Goal: Information Seeking & Learning: Learn about a topic

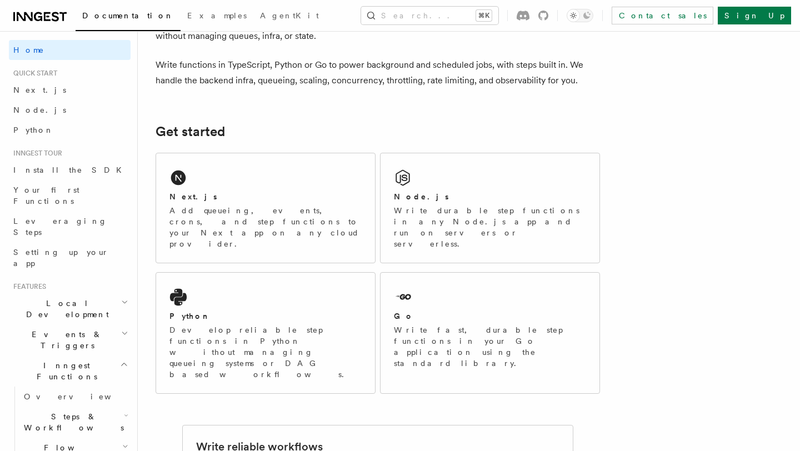
scroll to position [81, 0]
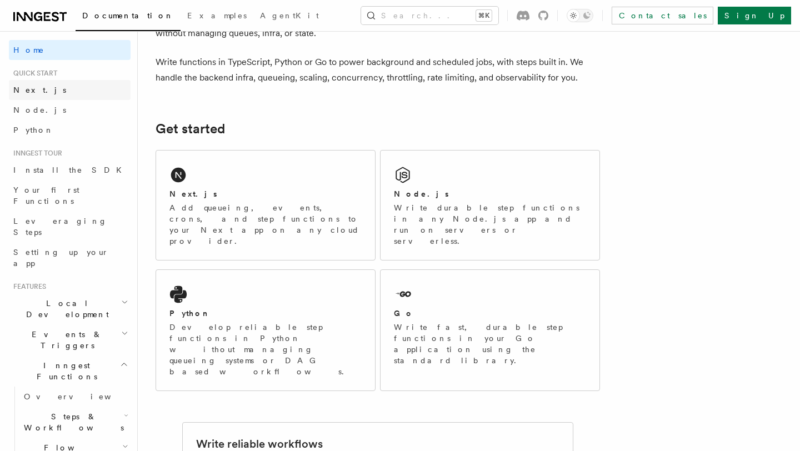
click at [44, 86] on link "Next.js" at bounding box center [70, 90] width 122 height 20
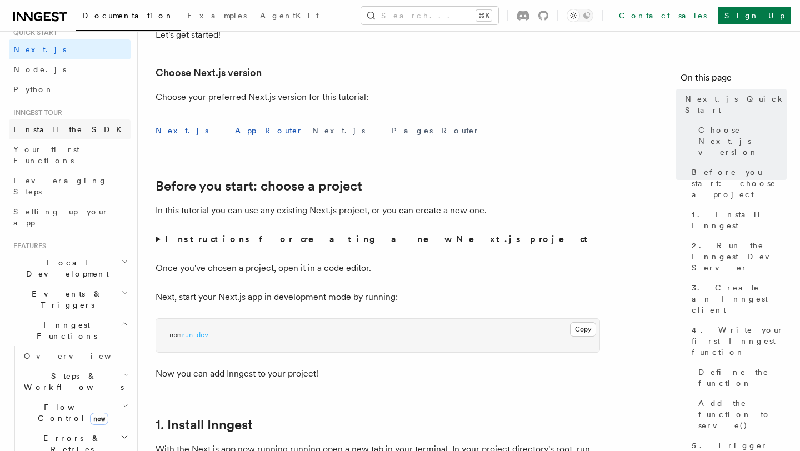
scroll to position [42, 0]
click at [47, 206] on span "Setting up your app" at bounding box center [61, 216] width 96 height 20
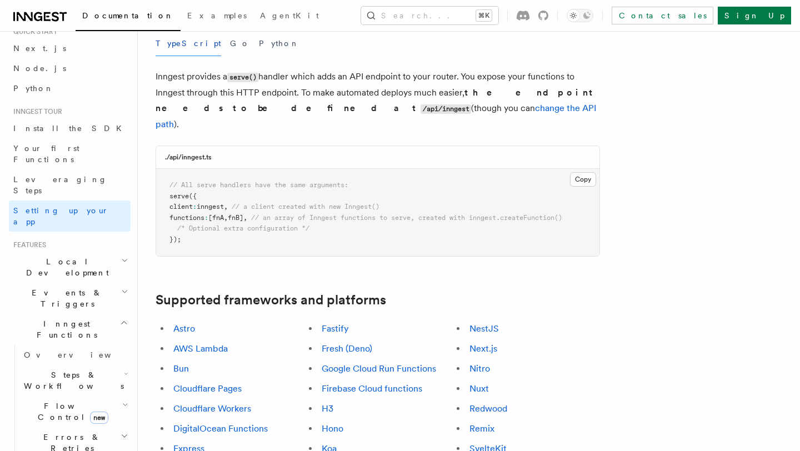
scroll to position [529, 0]
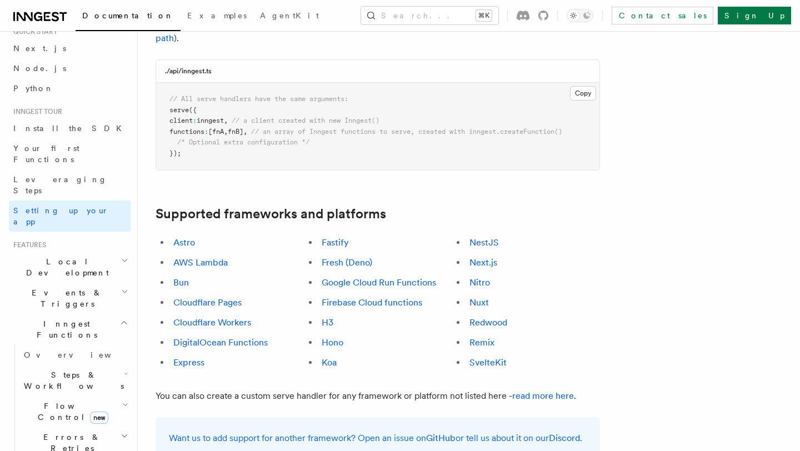
click at [74, 256] on span "Local Development" at bounding box center [65, 267] width 112 height 22
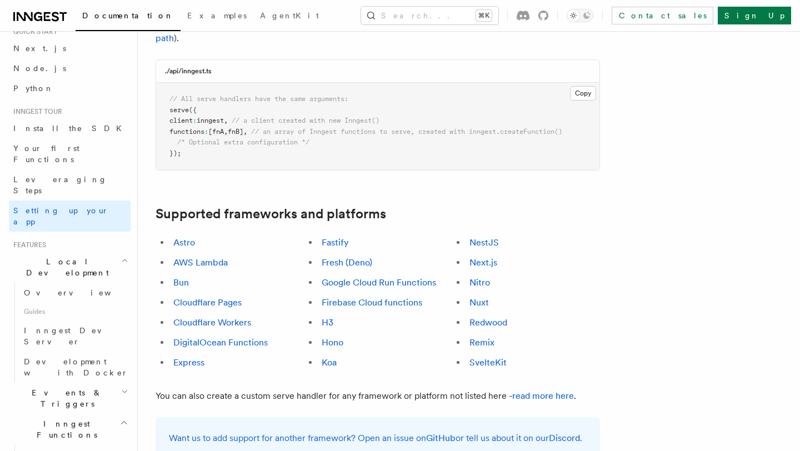
click at [74, 256] on span "Local Development" at bounding box center [65, 267] width 112 height 22
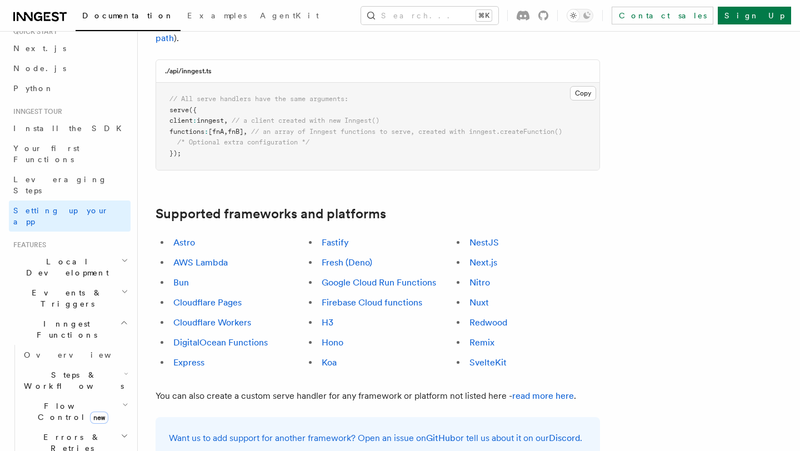
click at [66, 287] on span "Events & Triggers" at bounding box center [65, 298] width 112 height 22
click at [65, 287] on span "Events & Triggers" at bounding box center [65, 298] width 112 height 22
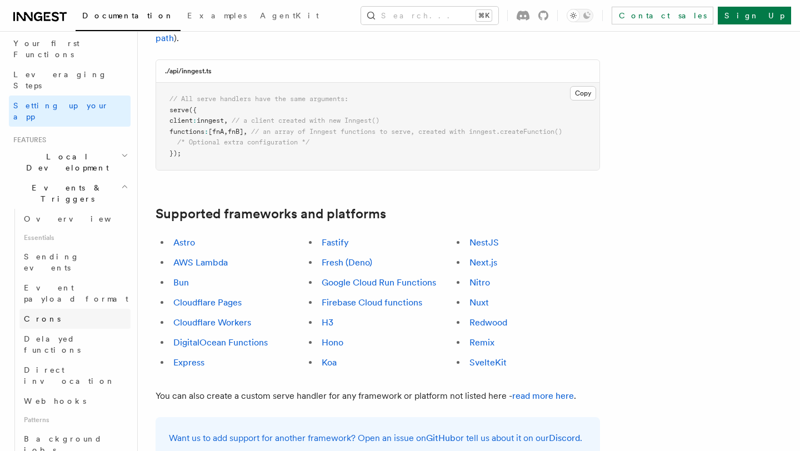
scroll to position [154, 0]
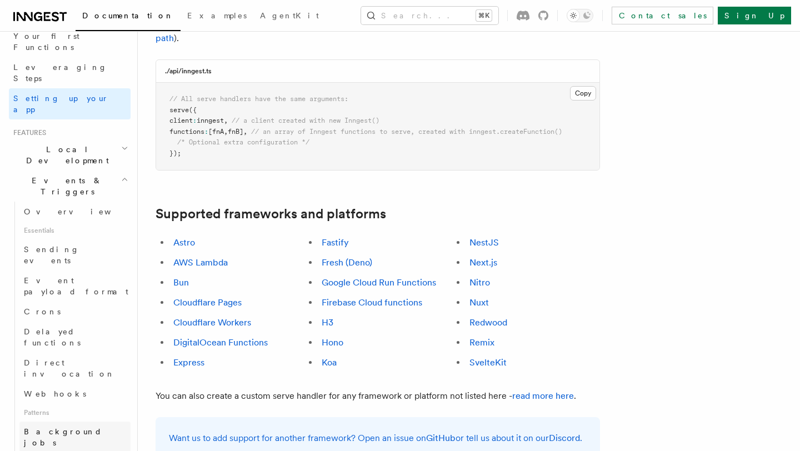
click at [70, 427] on span "Background jobs" at bounding box center [63, 437] width 78 height 20
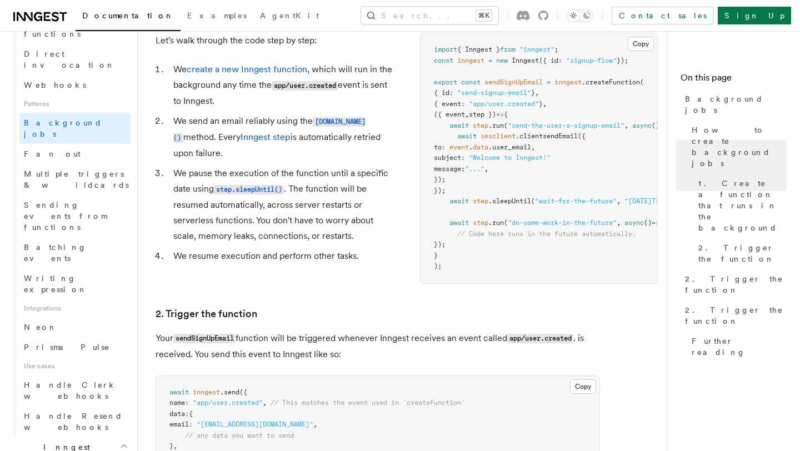
scroll to position [469, 0]
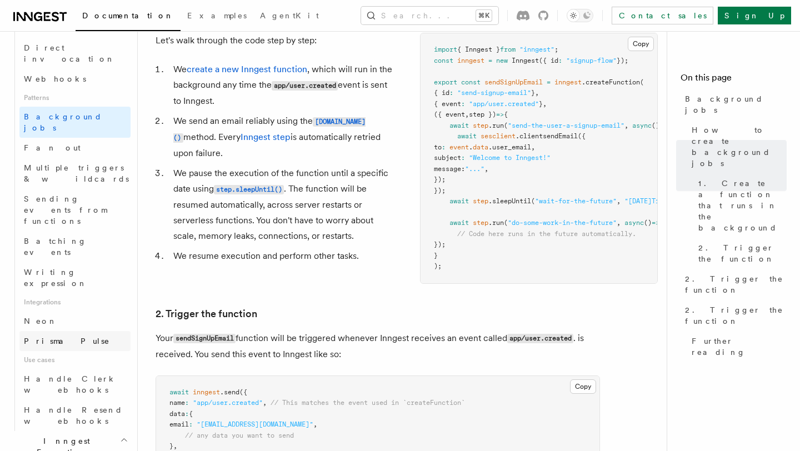
click at [68, 331] on link "Prisma Pulse" at bounding box center [74, 341] width 111 height 20
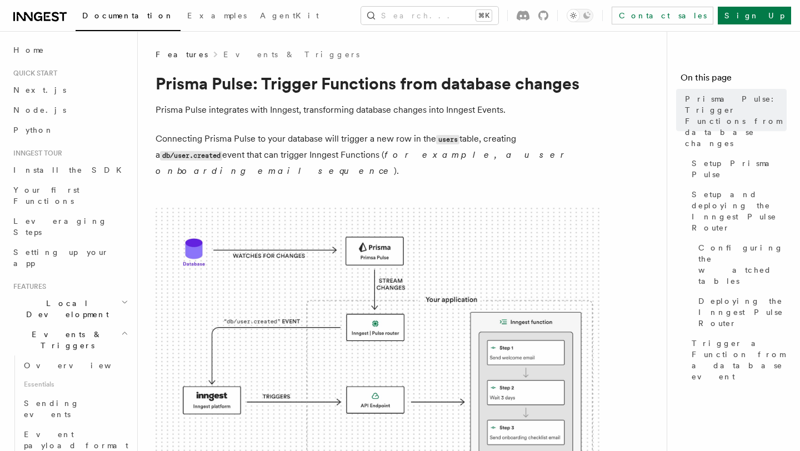
click at [440, 132] on p "Connecting Prisma Pulse to your database will trigger a new row in the users ta…" at bounding box center [378, 155] width 445 height 48
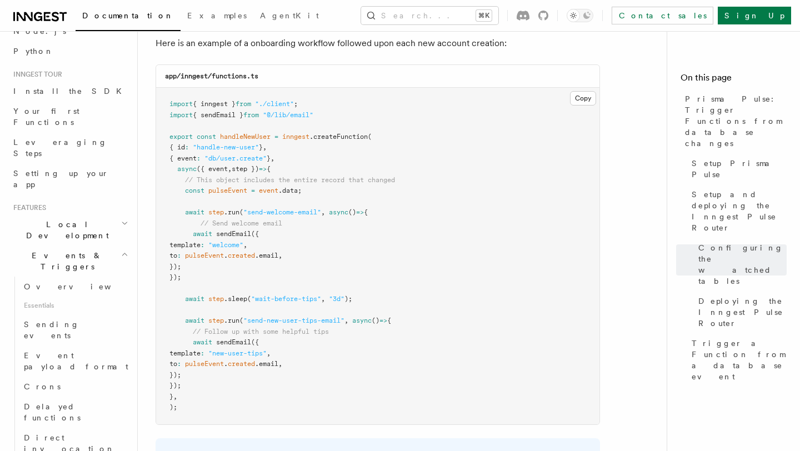
scroll to position [183, 0]
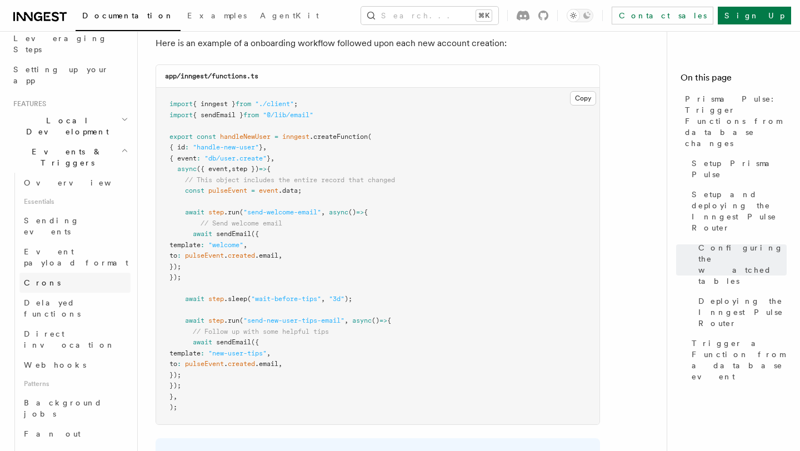
click at [59, 273] on link "Crons" at bounding box center [74, 283] width 111 height 20
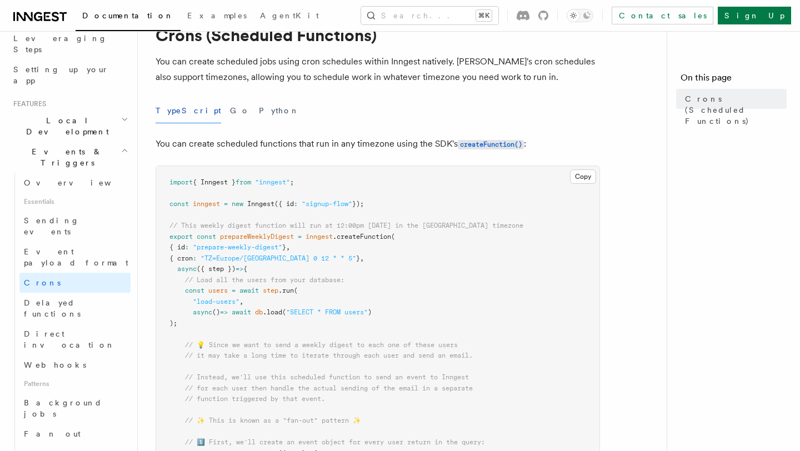
scroll to position [39, 0]
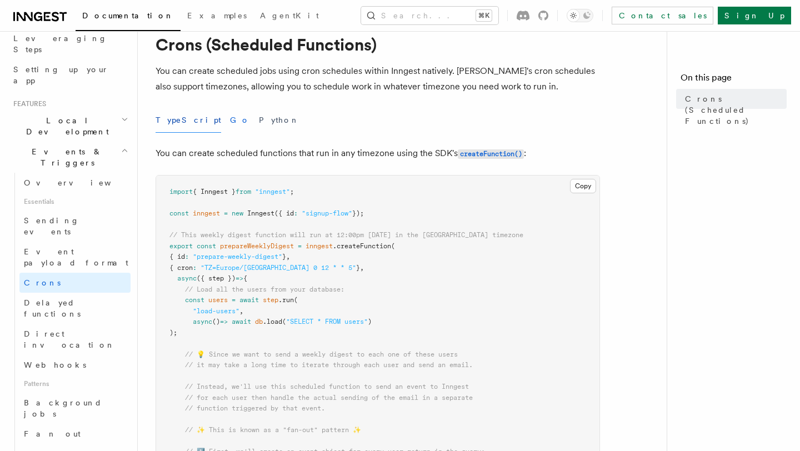
click at [230, 124] on button "Go" at bounding box center [240, 120] width 20 height 25
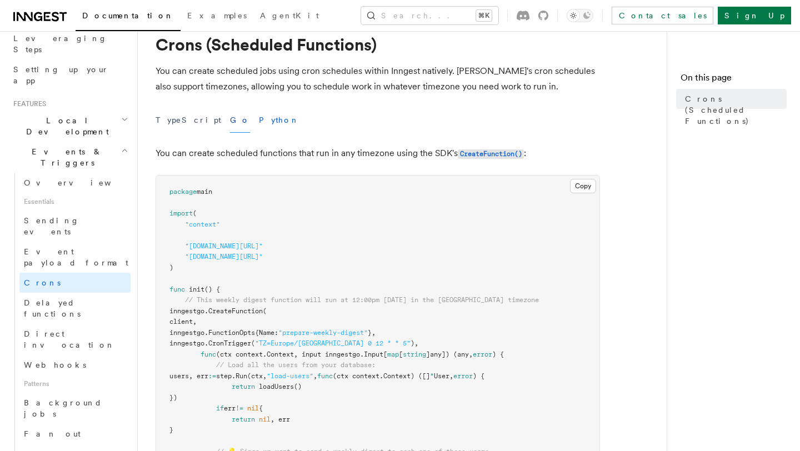
click at [259, 119] on button "Python" at bounding box center [279, 120] width 41 height 25
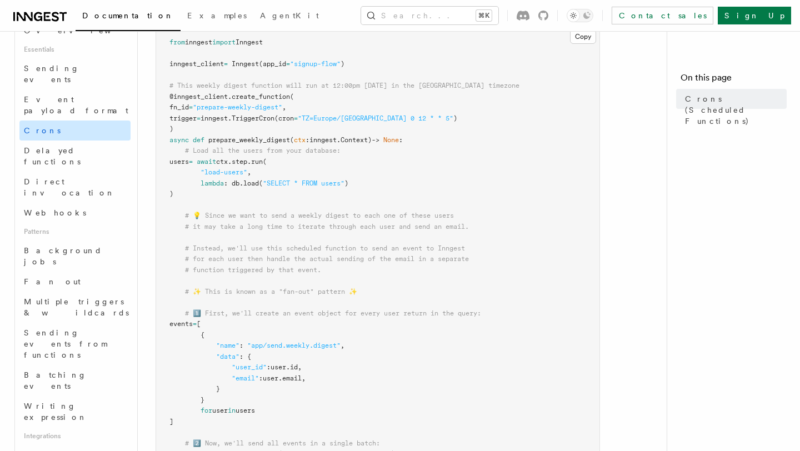
scroll to position [338, 0]
click at [78, 326] on span "Sending events from functions" at bounding box center [65, 341] width 83 height 31
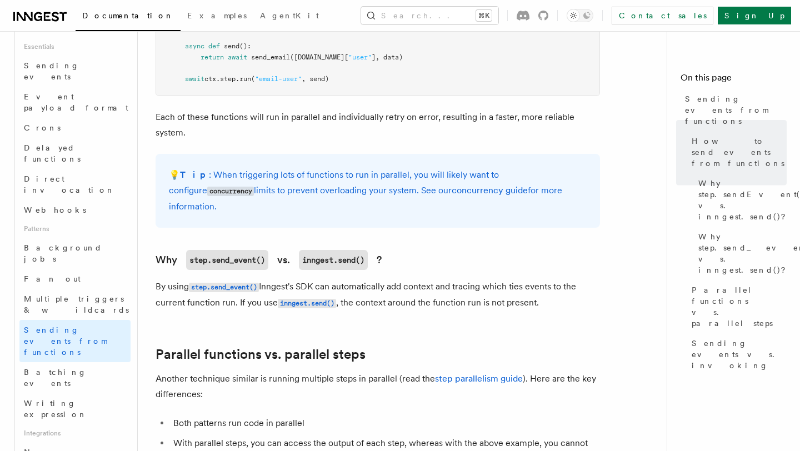
scroll to position [1145, 0]
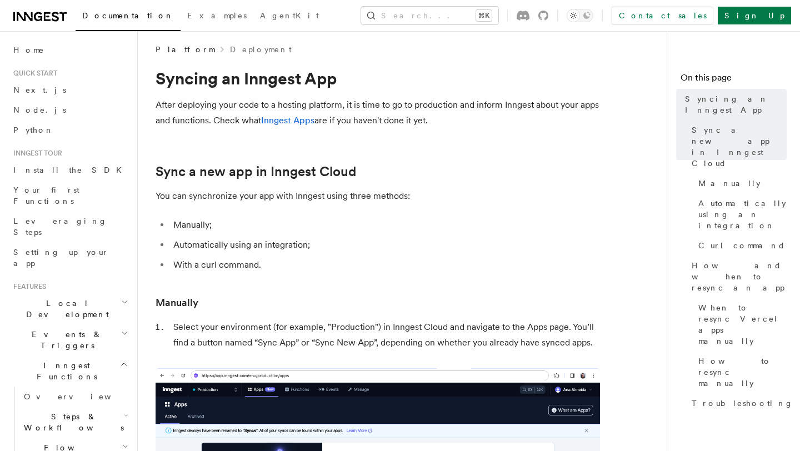
scroll to position [1, 0]
